Goal: Transaction & Acquisition: Purchase product/service

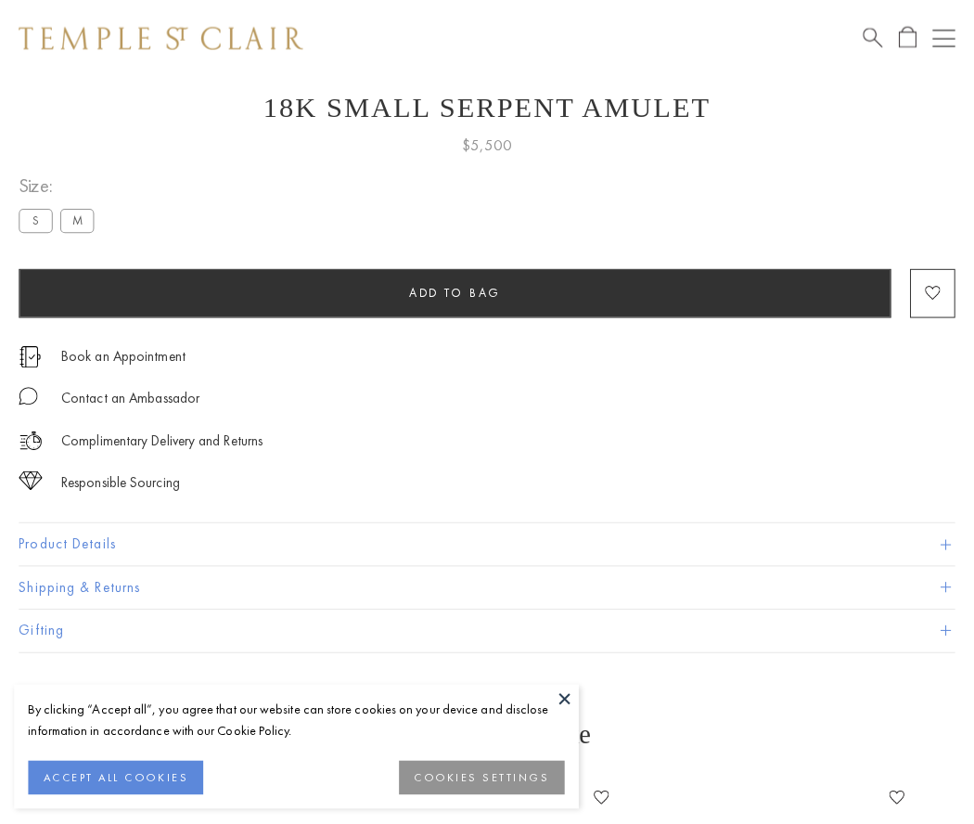
scroll to position [74, 0]
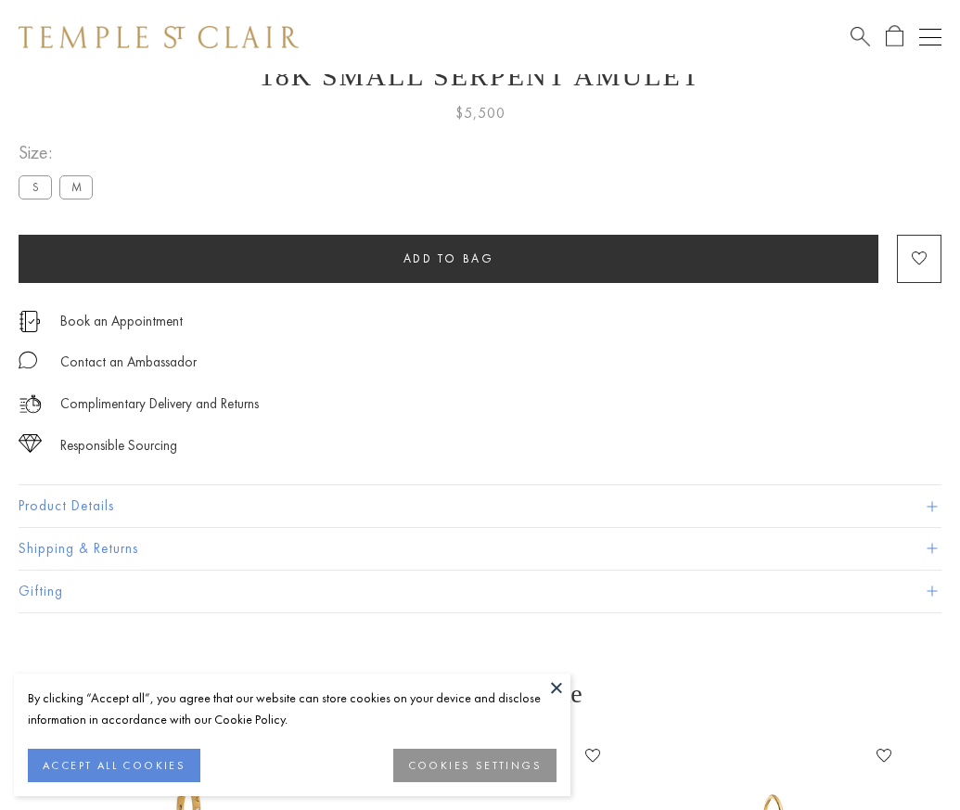
click at [448, 258] on span "Add to bag" at bounding box center [449, 258] width 91 height 16
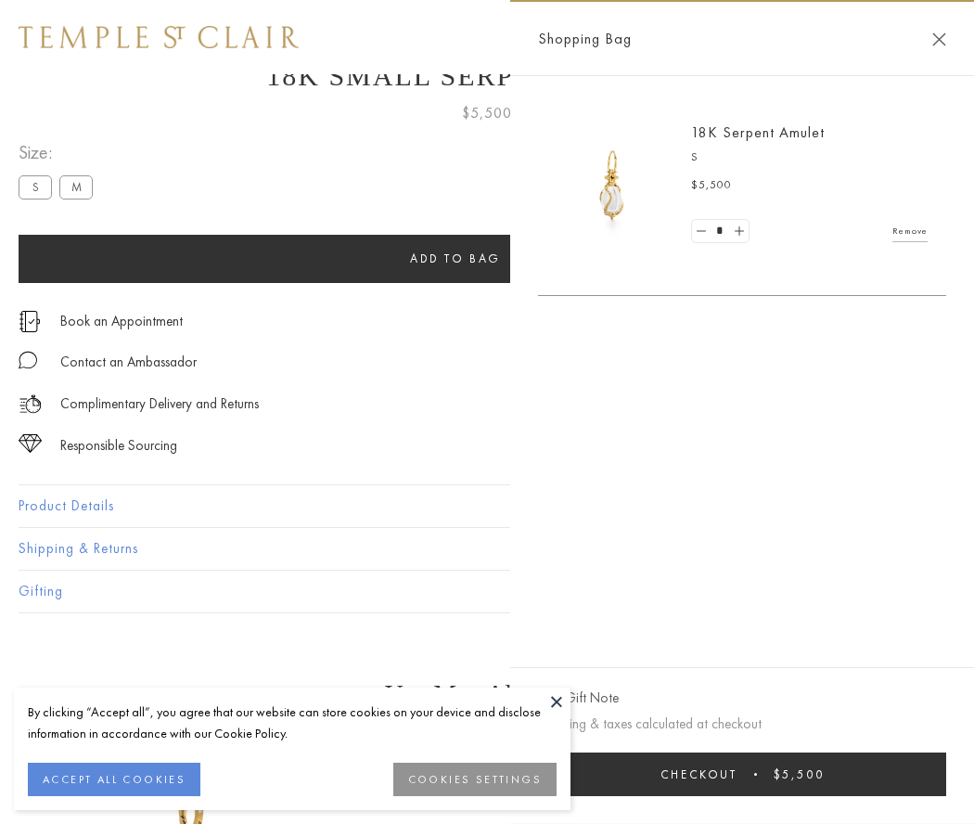
click at [742, 774] on button "Checkout $5,500" at bounding box center [742, 774] width 408 height 44
